Goal: Information Seeking & Learning: Learn about a topic

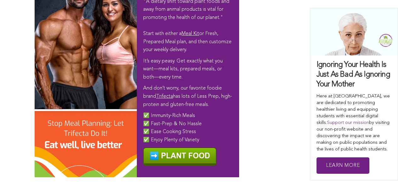
scroll to position [3959, 0]
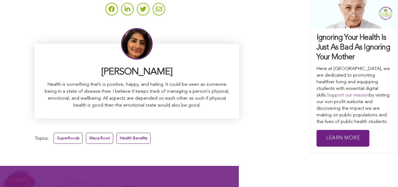
click at [86, 132] on link "Maca Root" at bounding box center [99, 137] width 27 height 11
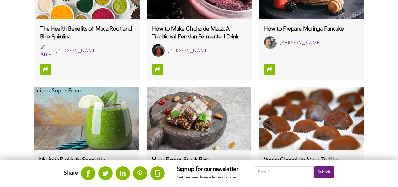
scroll to position [678, 0]
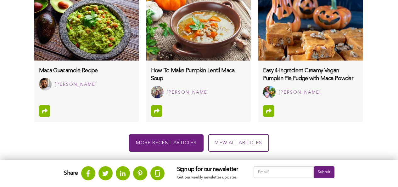
click at [258, 46] on img at bounding box center [310, 28] width 104 height 63
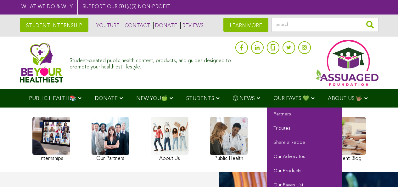
click at [273, 96] on span "OUR FAVES 💚" at bounding box center [291, 98] width 36 height 5
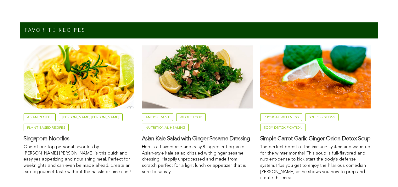
scroll to position [474, 0]
